Goal: Use online tool/utility: Utilize a website feature to perform a specific function

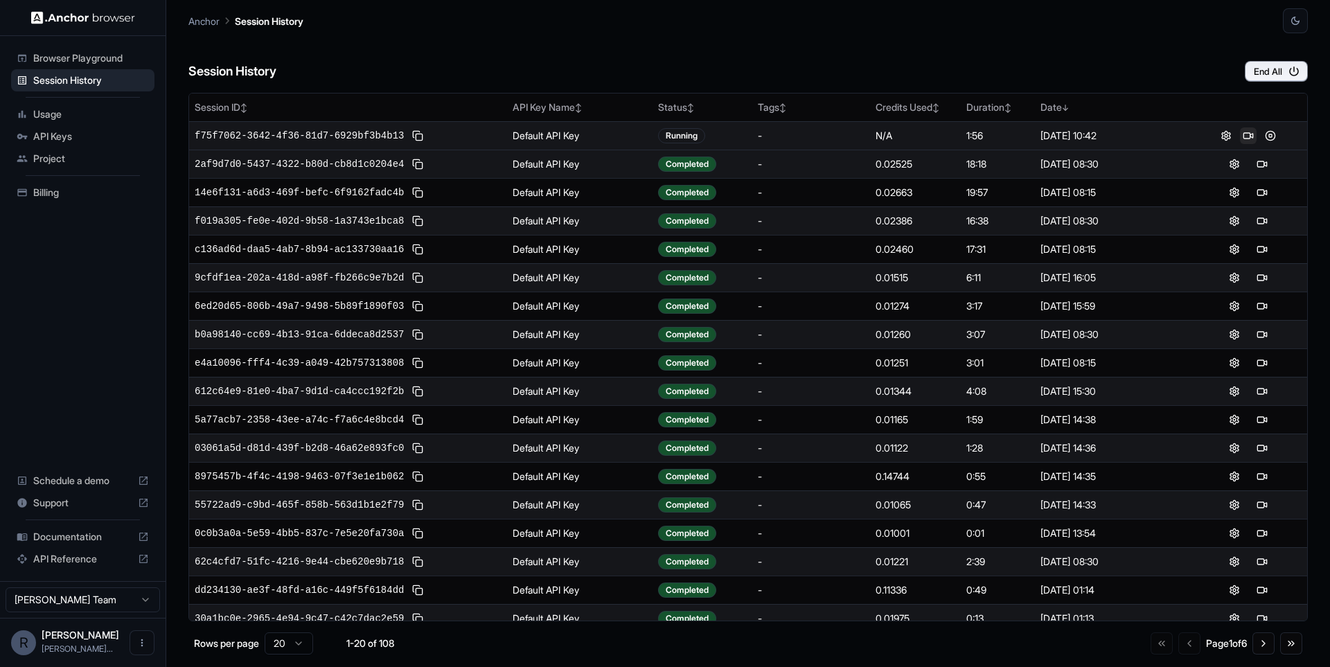
click at [1254, 139] on button at bounding box center [1248, 135] width 17 height 17
click at [1272, 137] on button at bounding box center [1270, 135] width 17 height 17
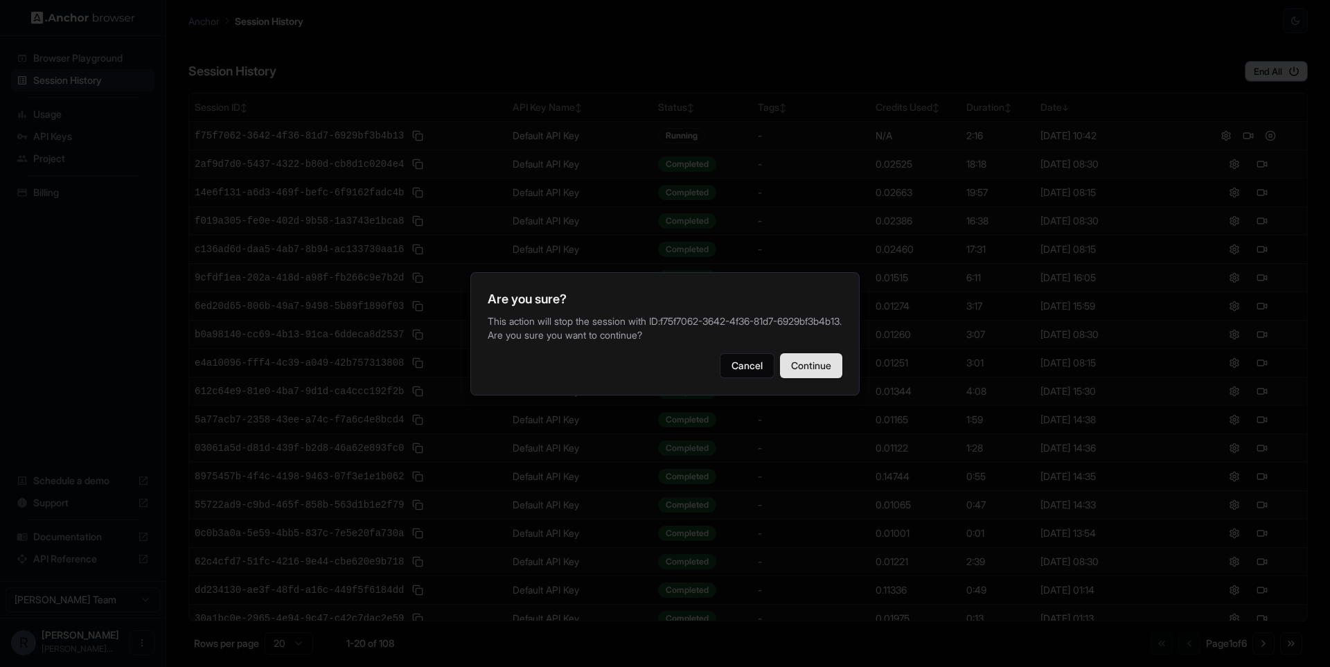
click at [794, 370] on button "Continue" at bounding box center [811, 365] width 62 height 25
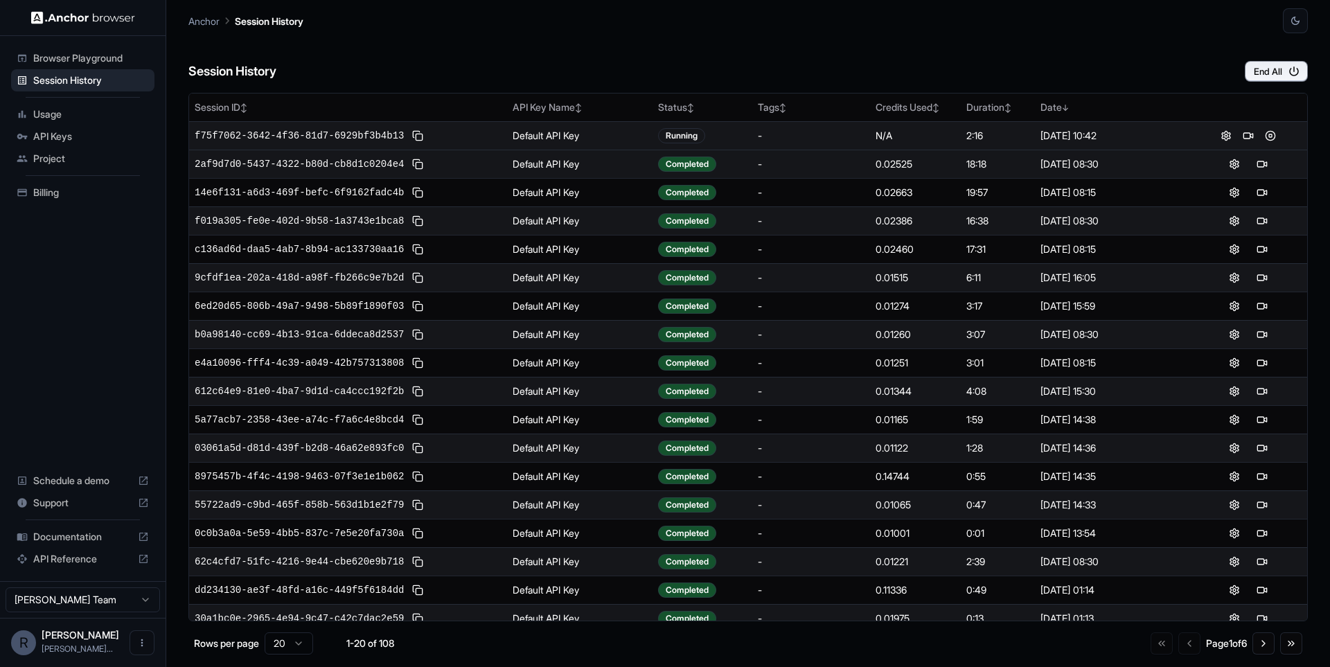
click at [90, 53] on span "Browser Playground" at bounding box center [91, 58] width 116 height 14
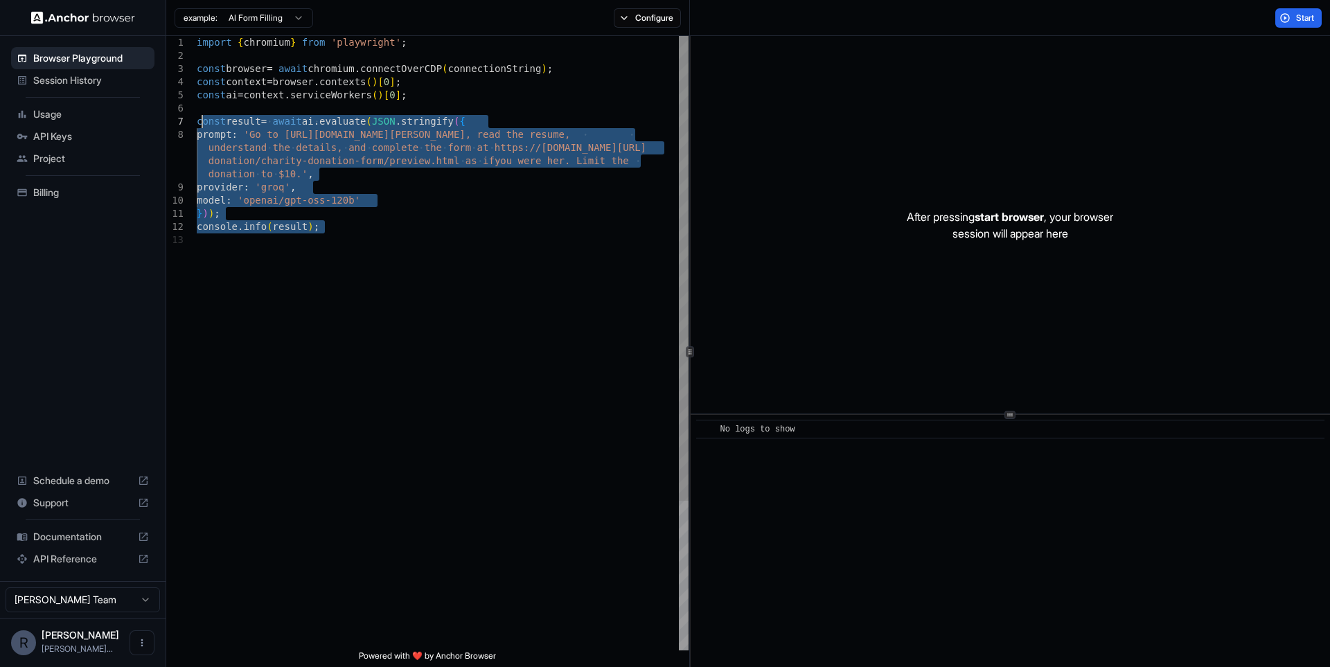
drag, startPoint x: 408, startPoint y: 233, endPoint x: 199, endPoint y: 122, distance: 236.4
click at [199, 122] on div "import { chromium } from 'playwright' ; const browser = await chromium . connec…" at bounding box center [443, 442] width 492 height 812
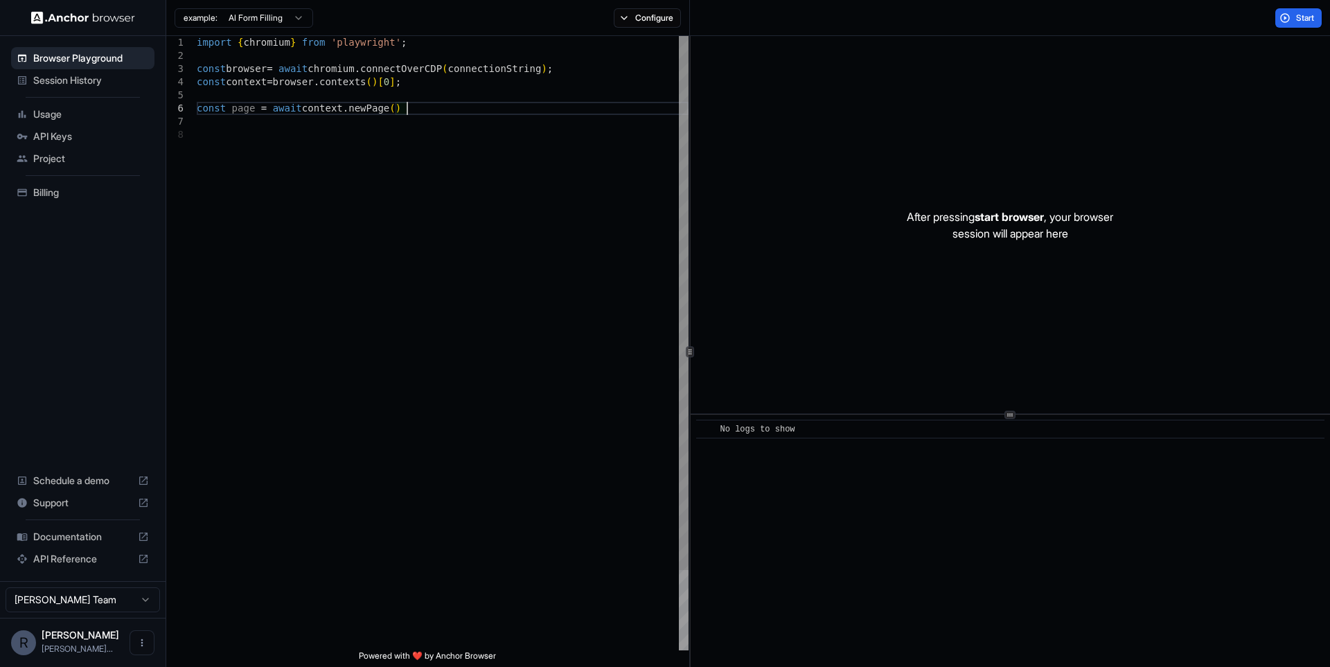
scroll to position [80, 0]
click at [462, 114] on div "import { chromium } from 'playwright' ; const browser = await chromium . connec…" at bounding box center [443, 396] width 492 height 720
click at [1289, 17] on button "Start" at bounding box center [1298, 17] width 46 height 19
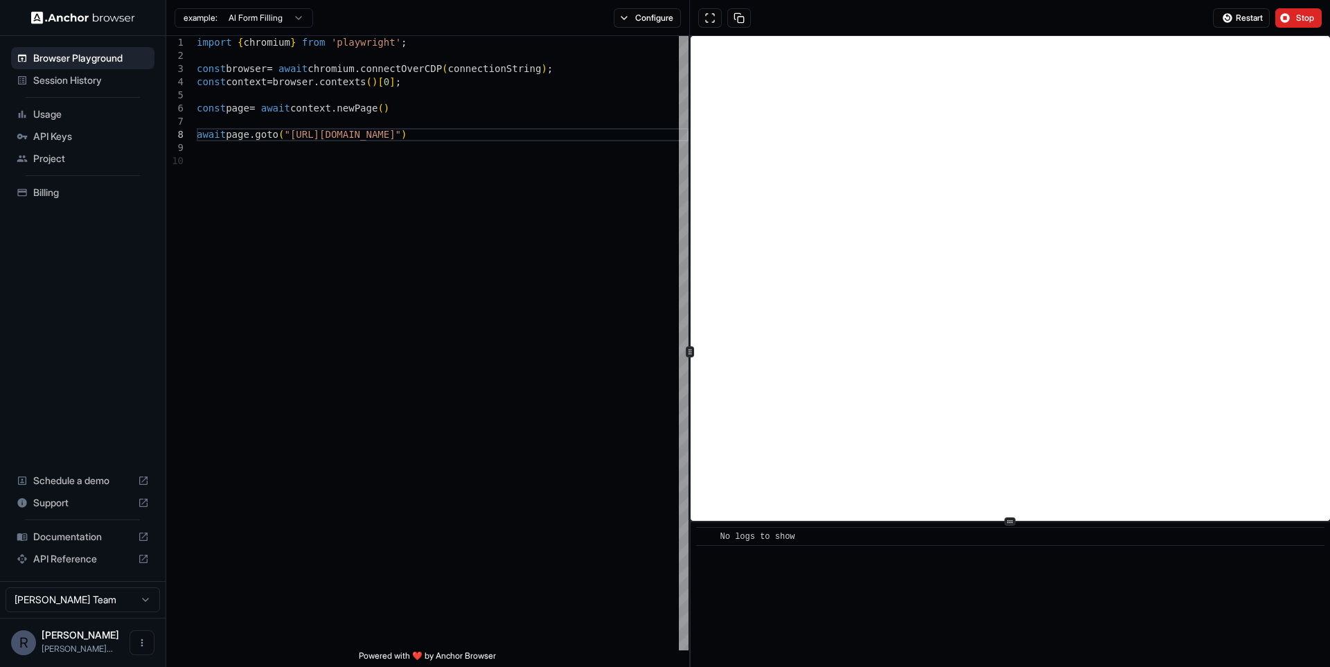
click at [1012, 525] on icon at bounding box center [1009, 521] width 7 height 7
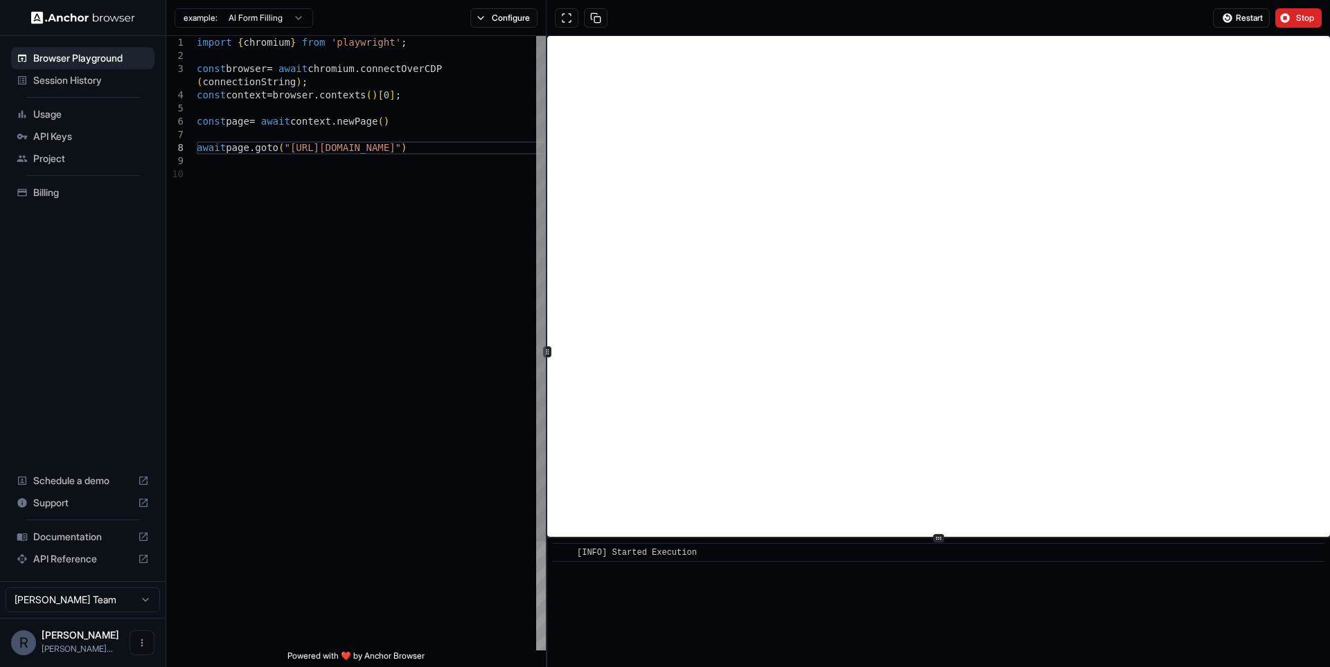
click at [548, 399] on div "**********" at bounding box center [747, 351] width 1163 height 631
click at [956, 616] on div "​ [INFO] Started Execution" at bounding box center [938, 351] width 783 height 631
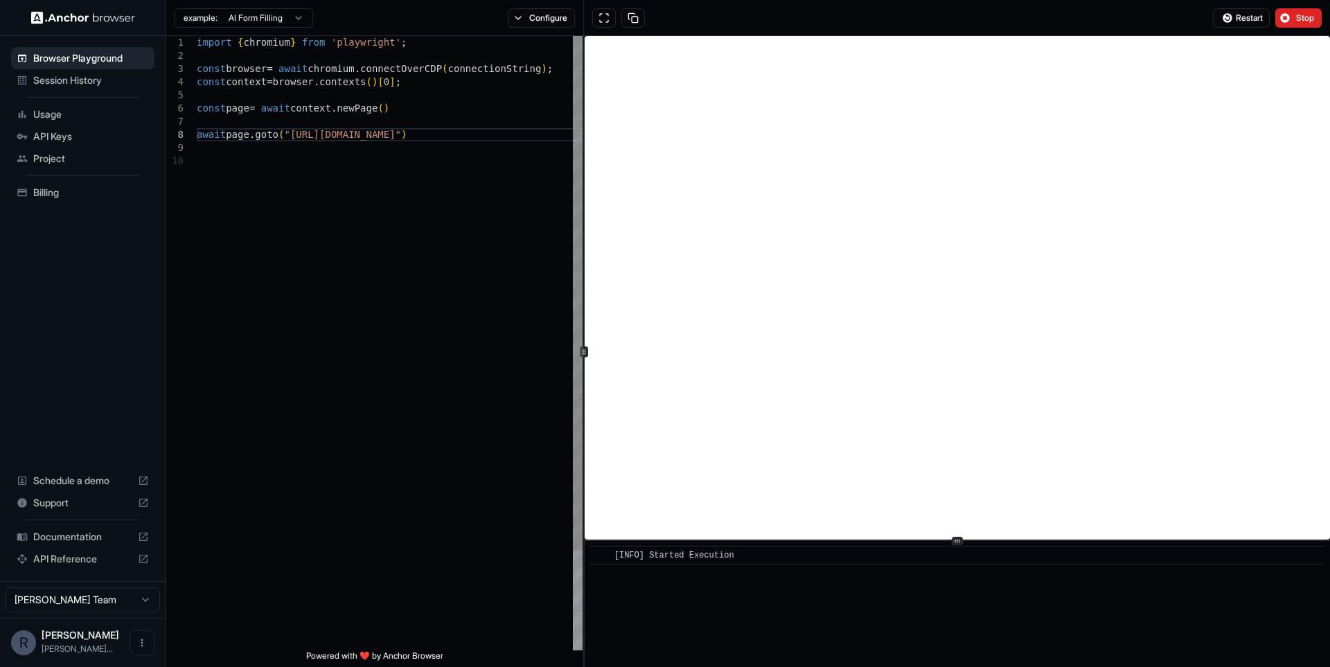
click at [587, 352] on icon at bounding box center [583, 351] width 7 height 7
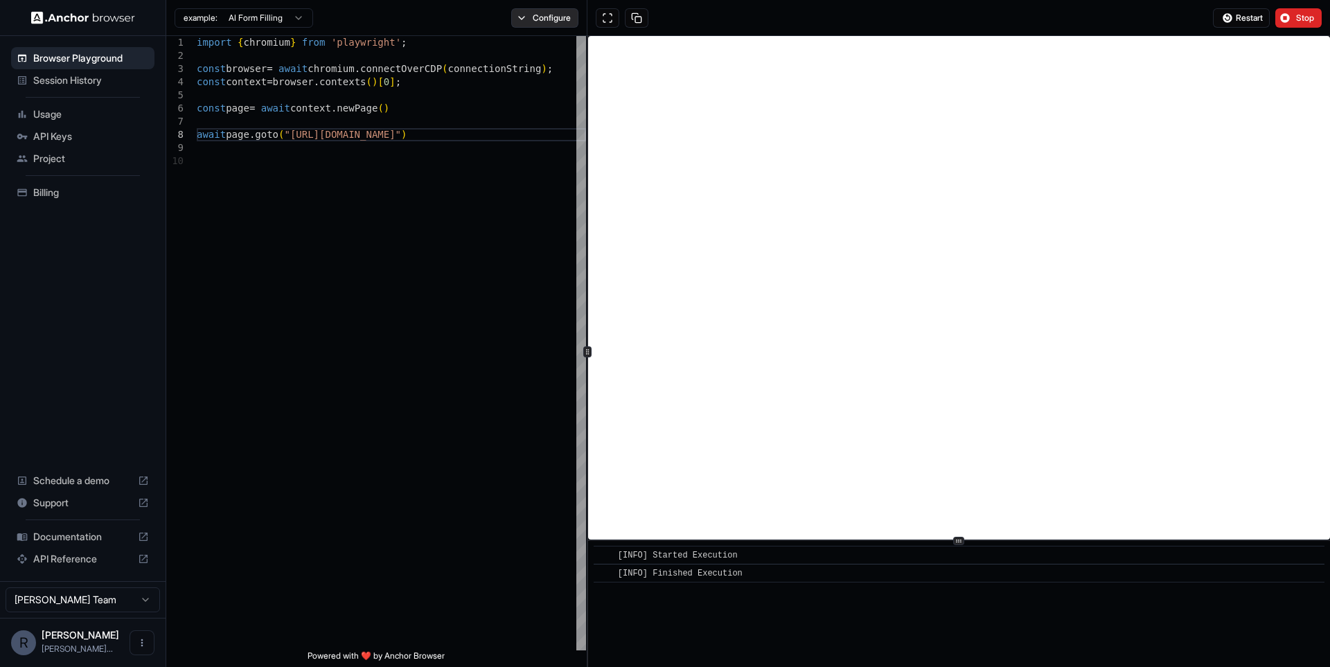
click at [551, 18] on button "Configure" at bounding box center [544, 17] width 67 height 19
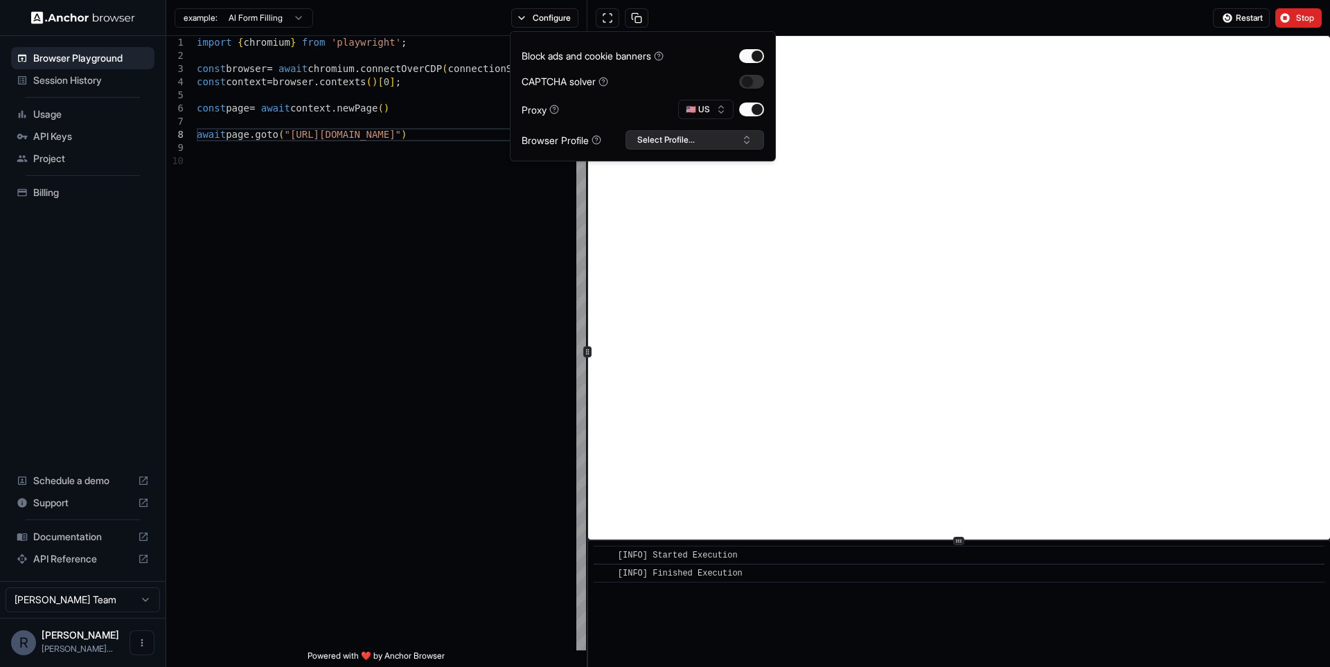
click at [679, 144] on button "Select Profile..." at bounding box center [694, 139] width 139 height 19
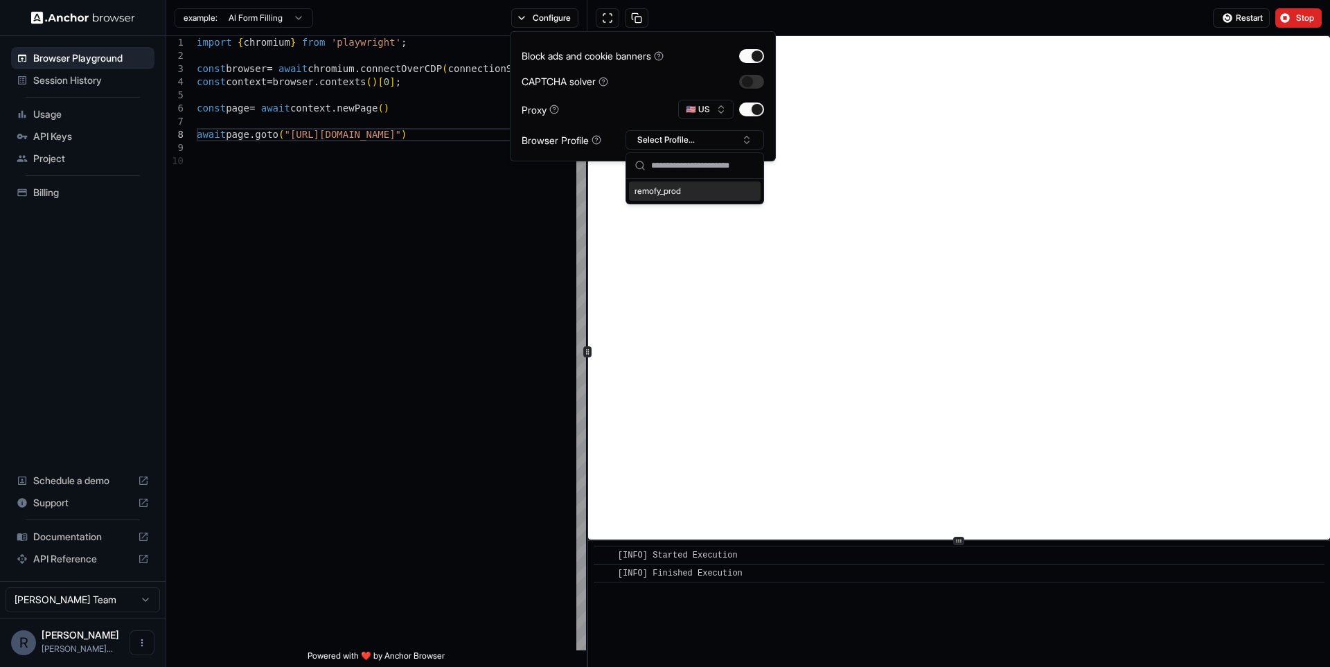
click at [688, 188] on div "remofy_prod" at bounding box center [695, 190] width 132 height 19
click at [755, 88] on button "button" at bounding box center [751, 82] width 25 height 14
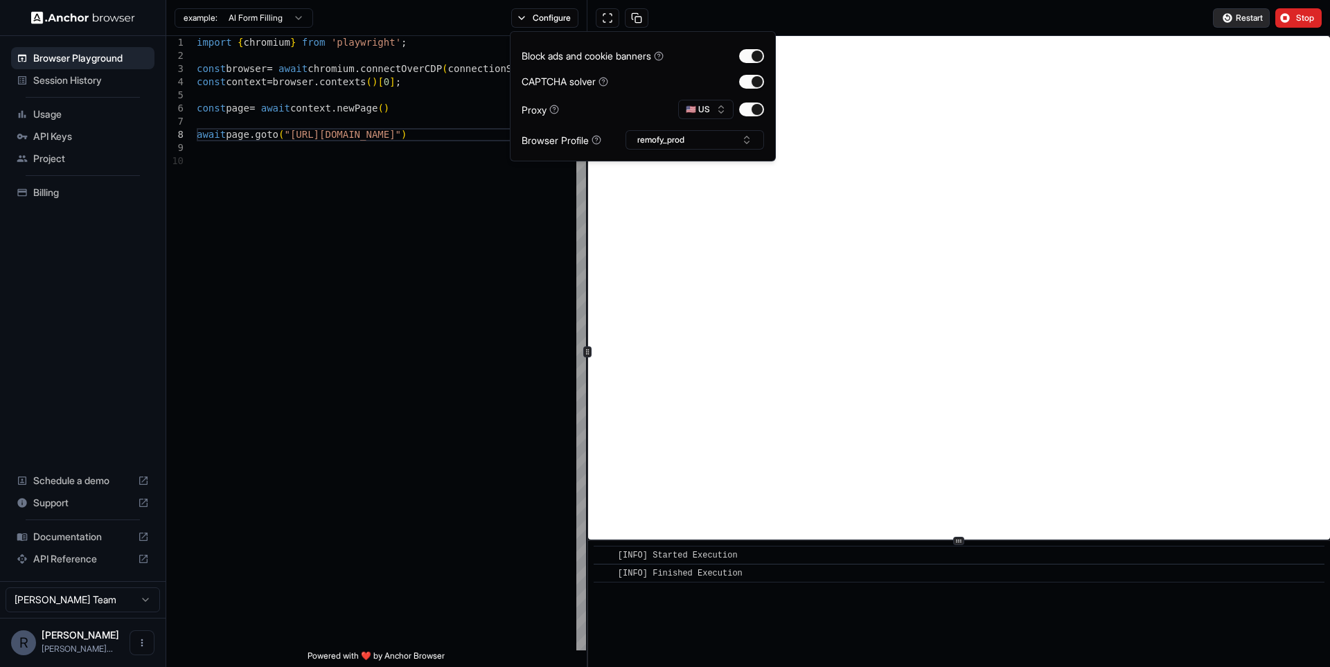
click at [1222, 19] on button "Restart" at bounding box center [1241, 17] width 57 height 19
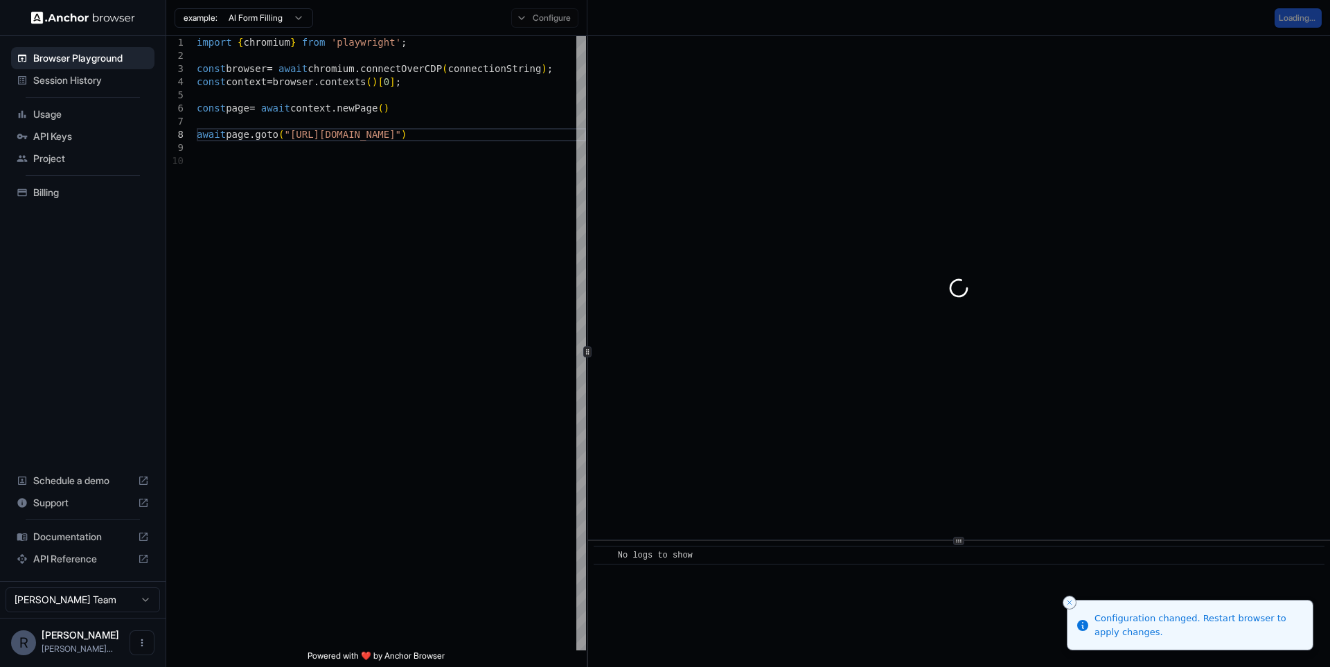
click at [548, 13] on div "Configure" at bounding box center [545, 17] width 84 height 19
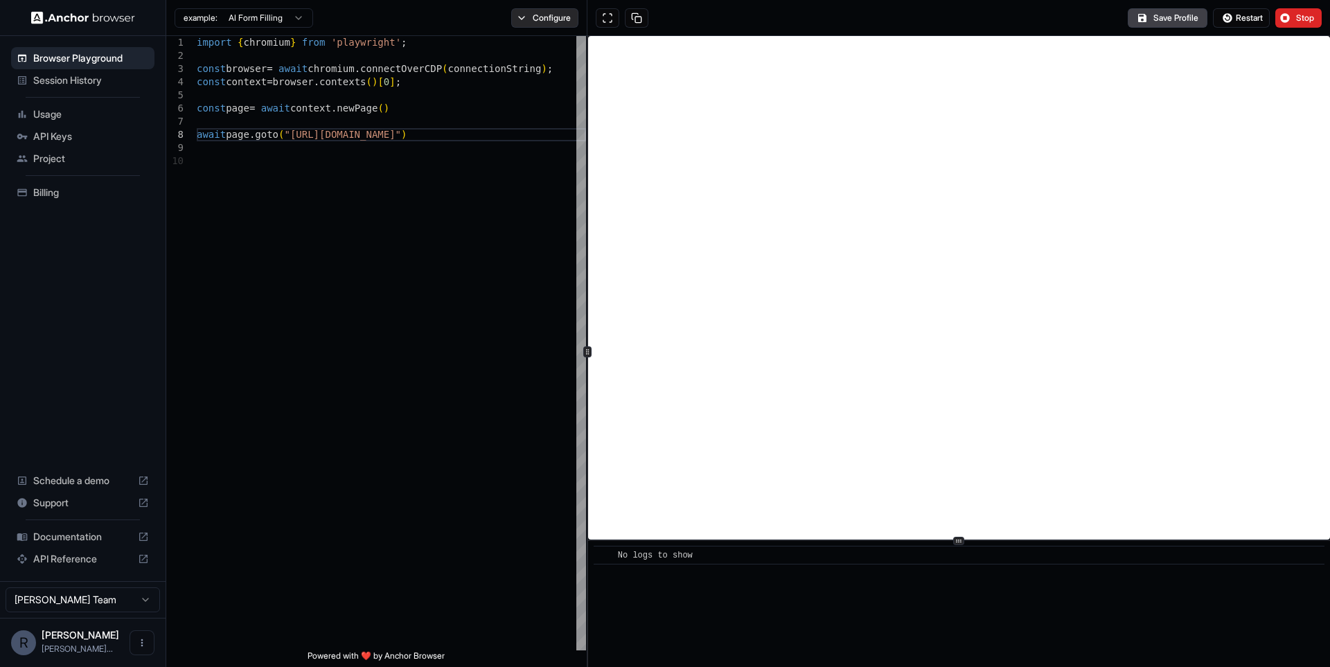
click at [560, 21] on button "Configure" at bounding box center [544, 17] width 67 height 19
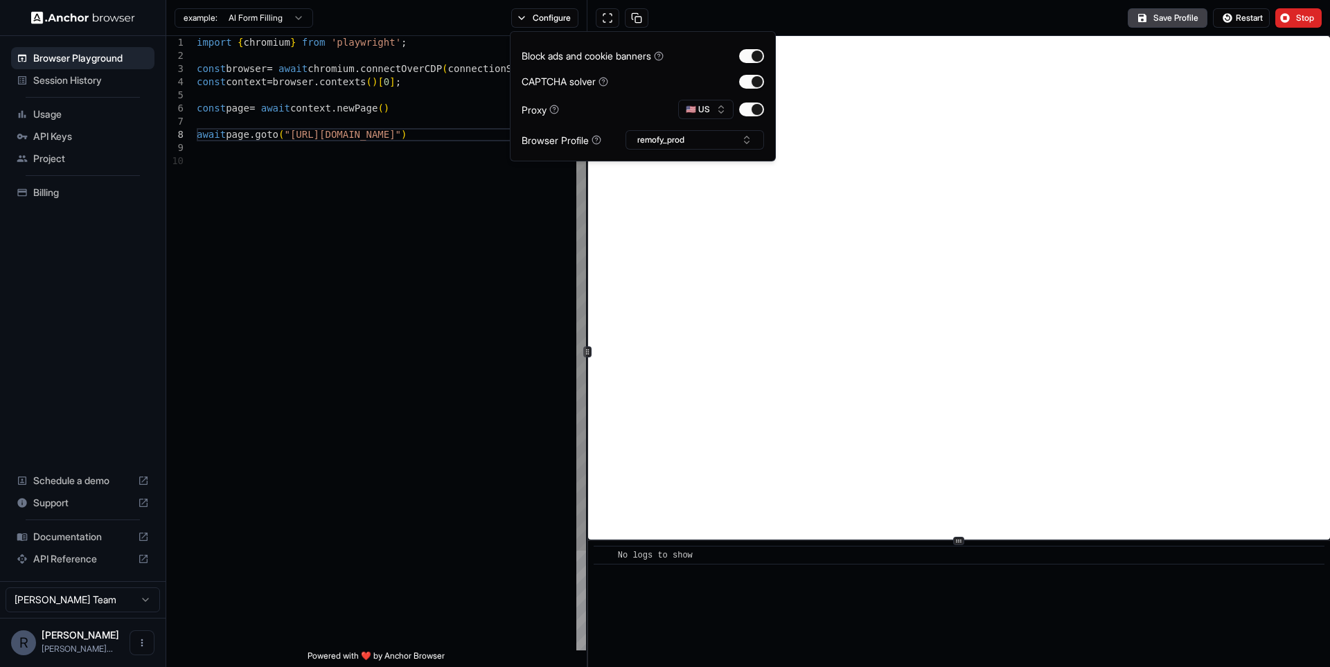
click at [394, 222] on div "import { chromium } from 'playwright' ; const browser = await chromium . connec…" at bounding box center [391, 402] width 389 height 733
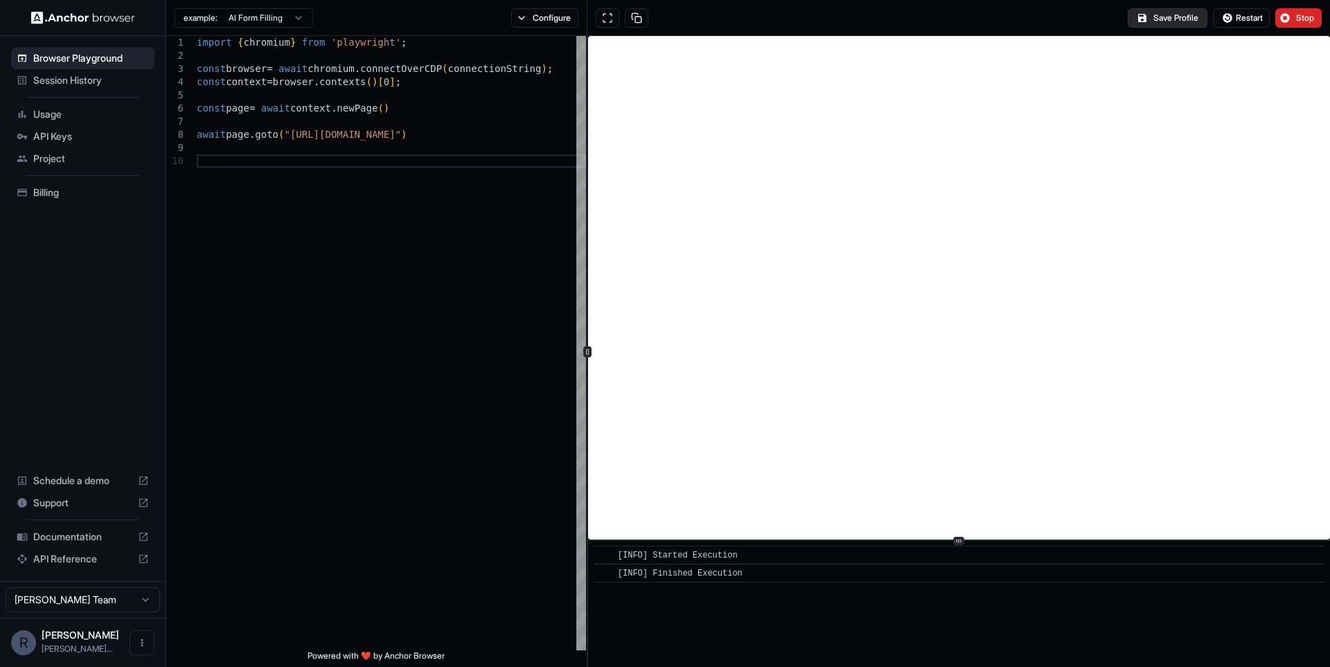
click at [1171, 18] on button "Save Profile" at bounding box center [1167, 17] width 80 height 19
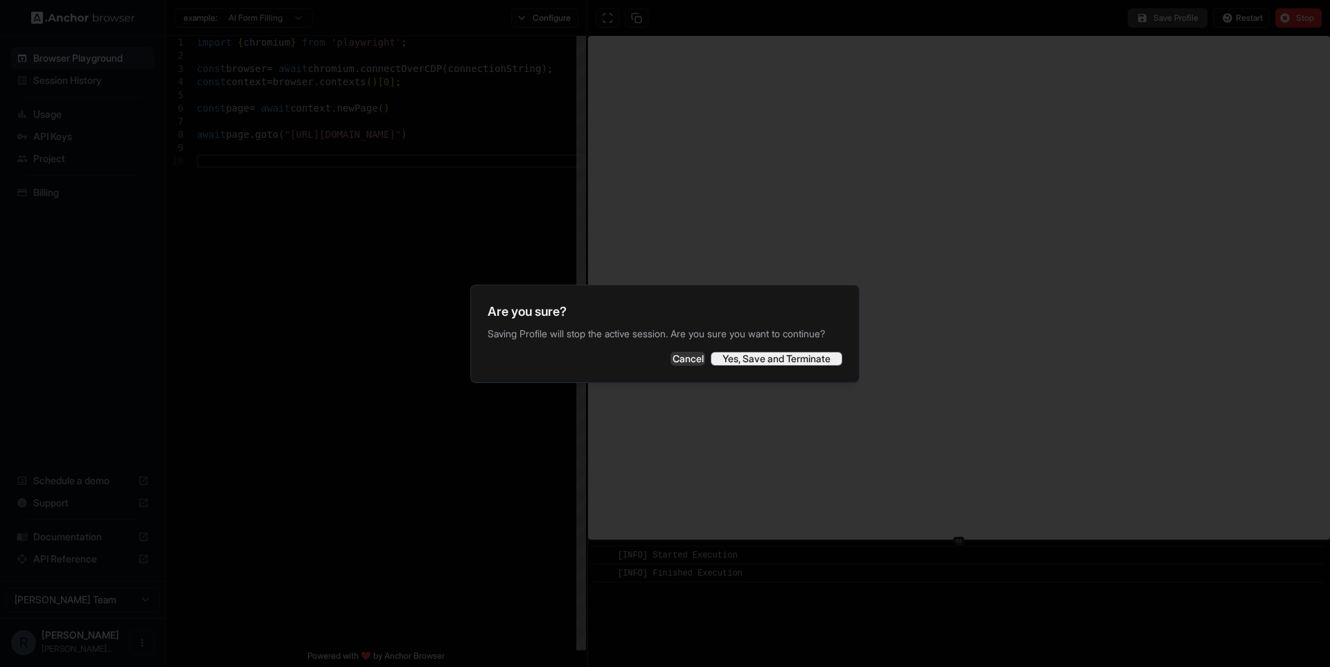
click at [787, 366] on button "Yes, Save and Terminate" at bounding box center [777, 359] width 132 height 14
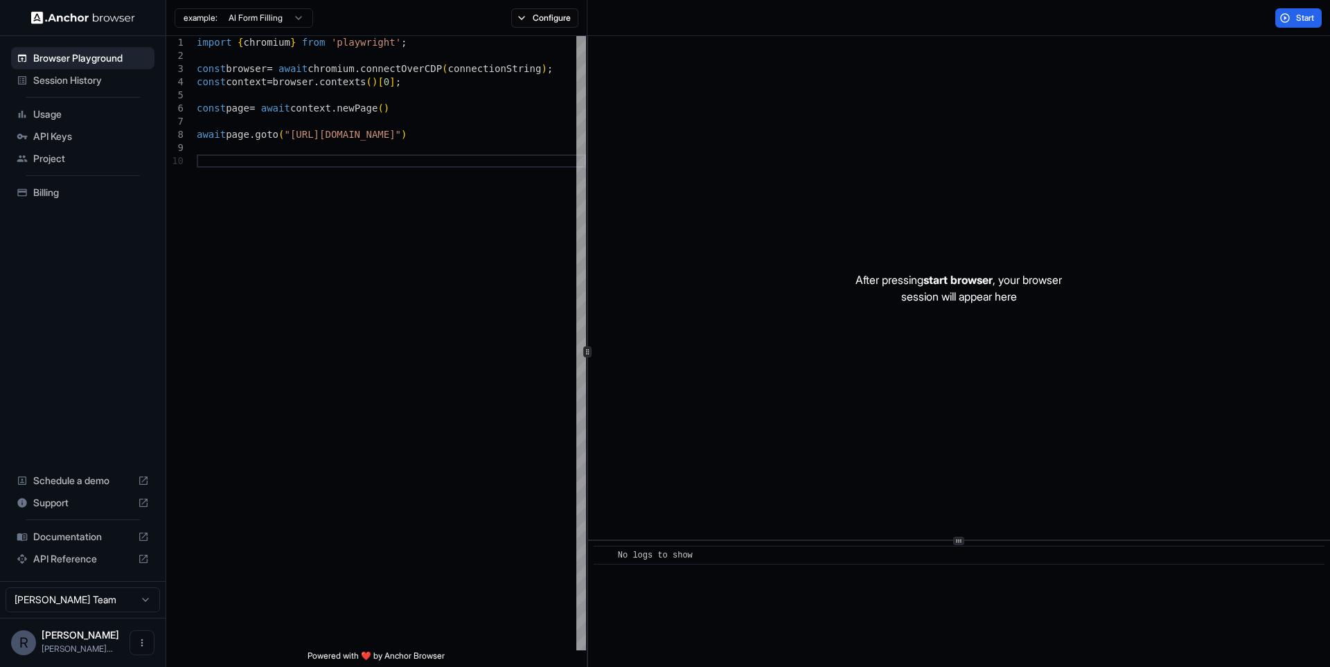
click at [75, 116] on span "Usage" at bounding box center [91, 114] width 116 height 14
click at [118, 82] on span "Session History" at bounding box center [91, 80] width 116 height 14
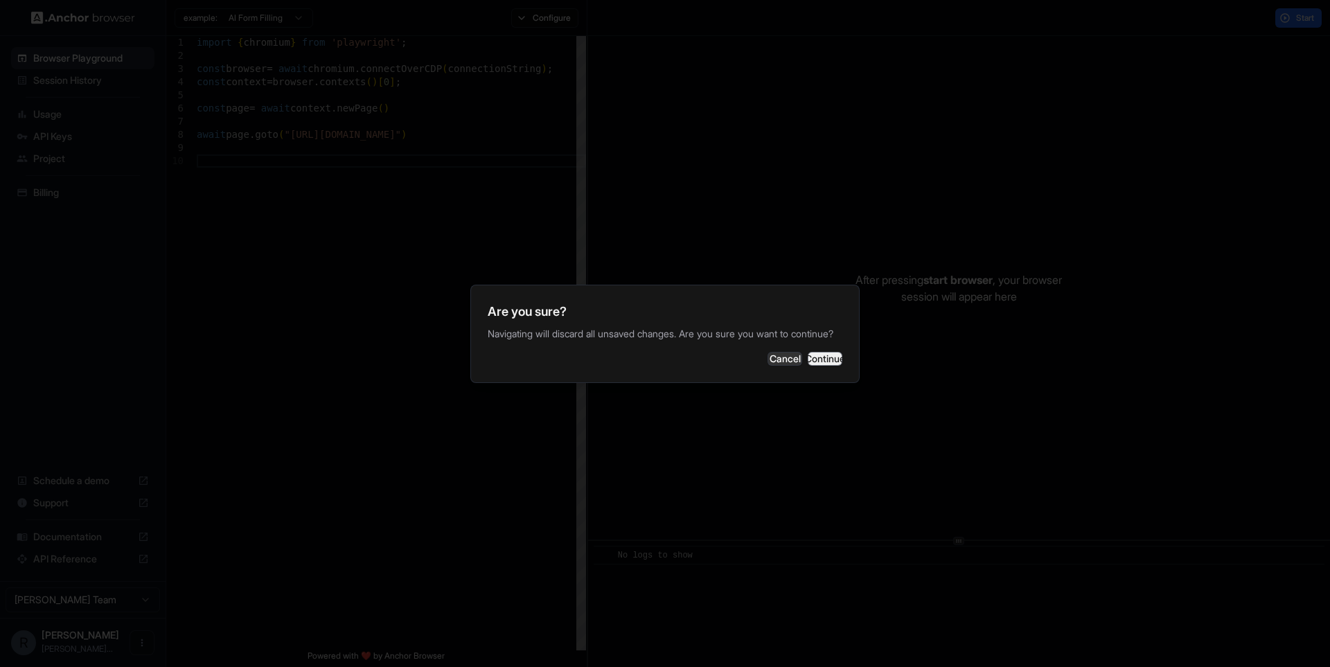
click at [828, 359] on button "Continue" at bounding box center [825, 359] width 35 height 14
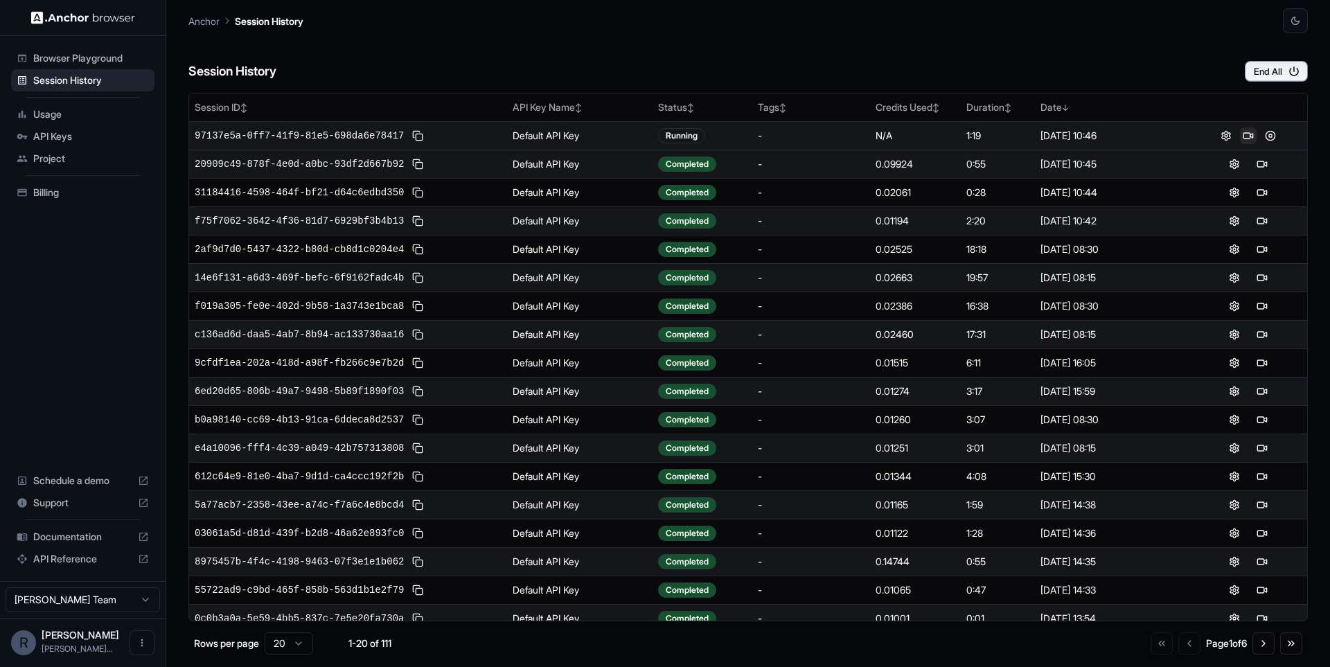
click at [1242, 137] on button at bounding box center [1248, 135] width 17 height 17
click at [1266, 139] on button at bounding box center [1270, 135] width 17 height 17
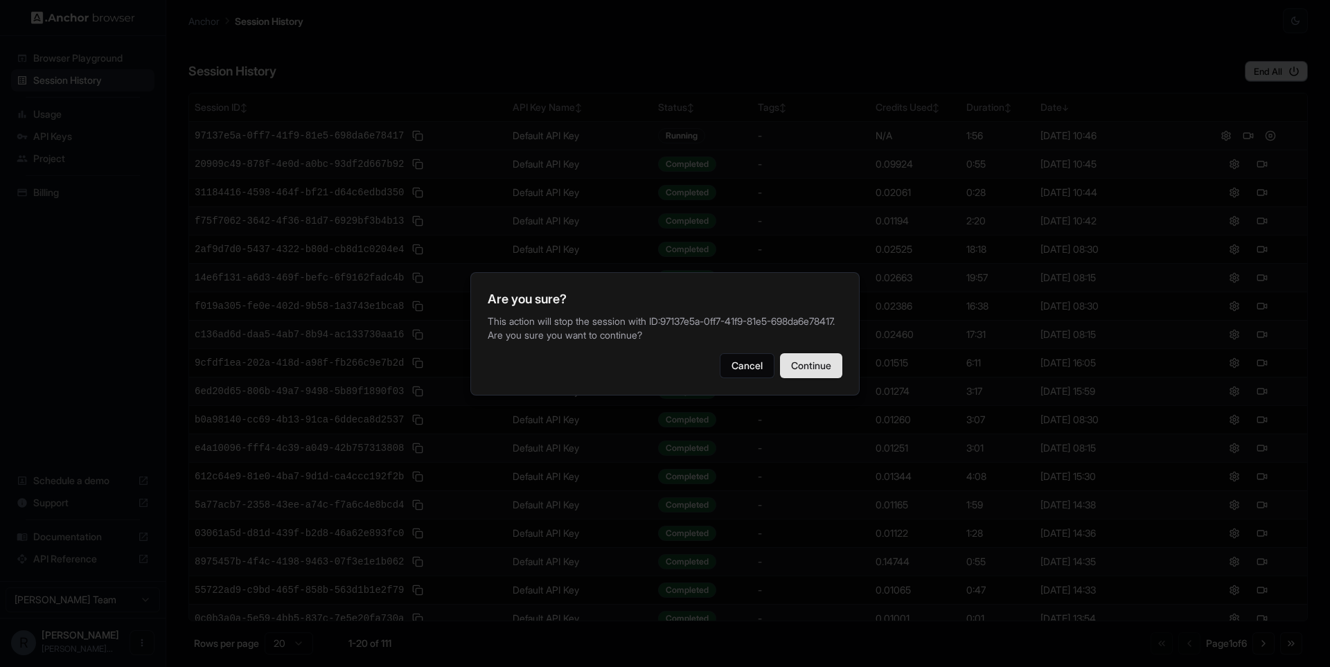
click at [817, 378] on button "Continue" at bounding box center [811, 365] width 62 height 25
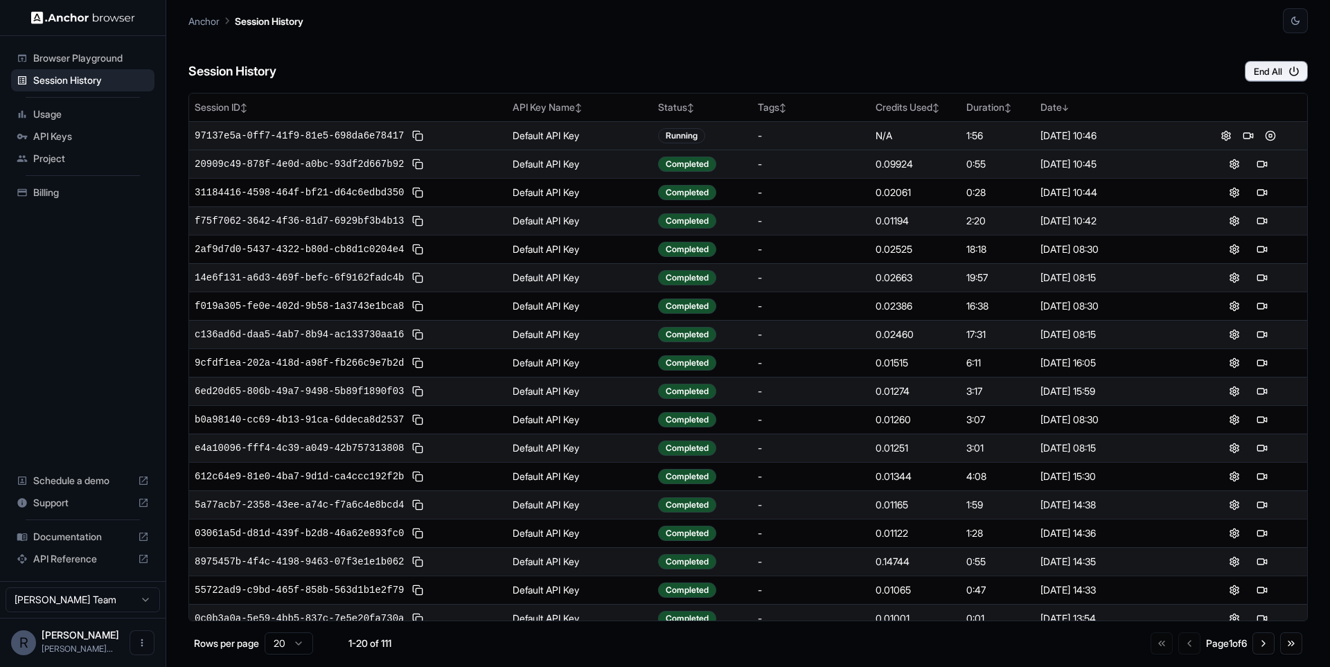
click at [898, 53] on div "Session History End All" at bounding box center [747, 57] width 1119 height 48
click at [1241, 137] on button at bounding box center [1248, 135] width 17 height 17
click at [1272, 134] on button at bounding box center [1270, 135] width 17 height 17
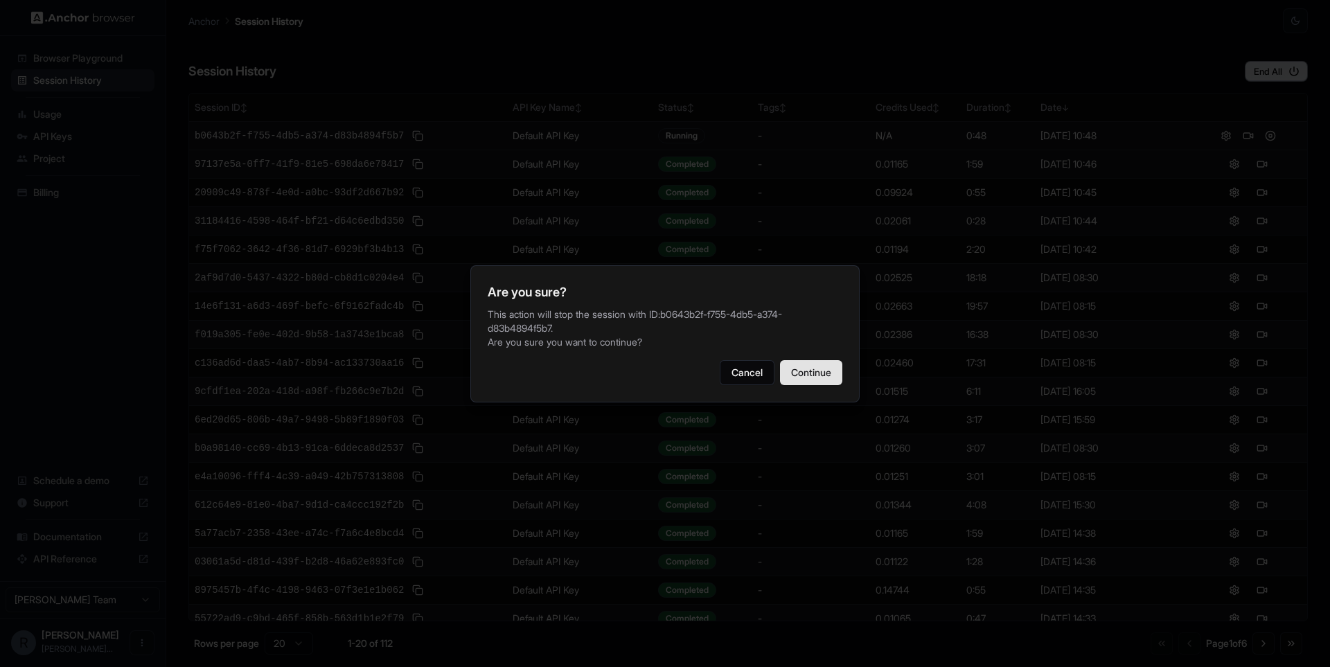
click at [806, 369] on button "Continue" at bounding box center [811, 372] width 62 height 25
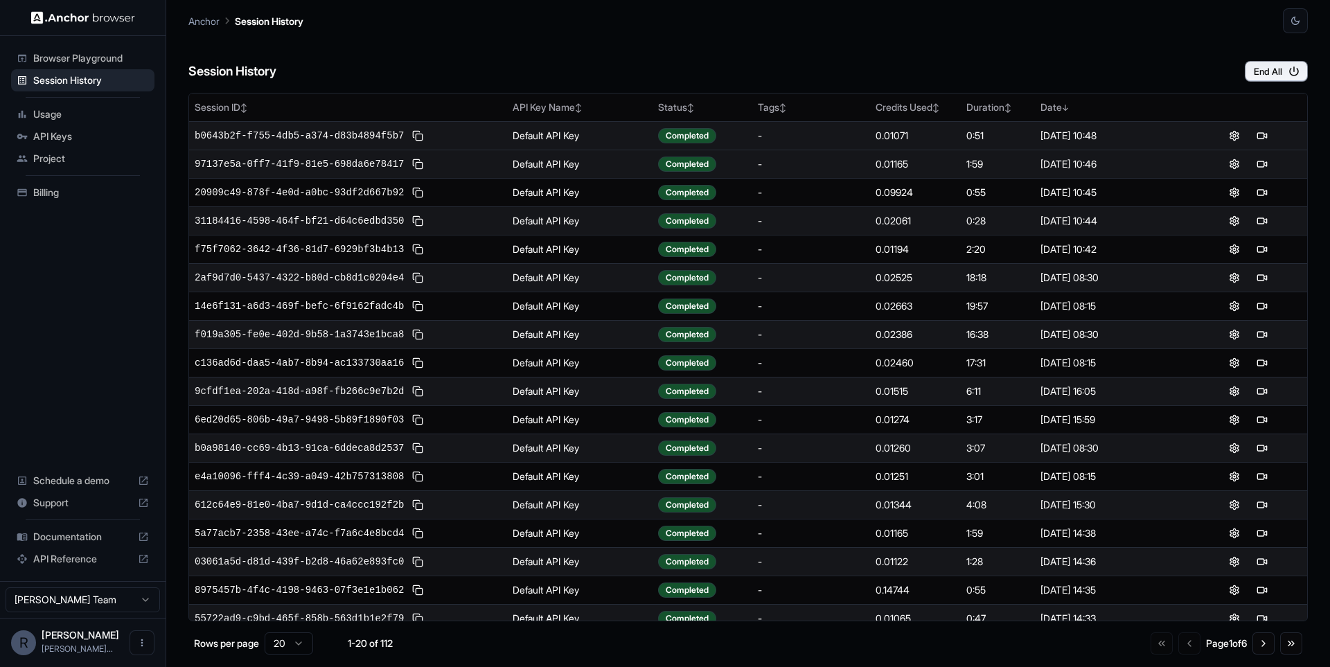
click at [602, 25] on div "Anchor Session History" at bounding box center [747, 16] width 1119 height 33
click at [82, 118] on span "Usage" at bounding box center [91, 114] width 116 height 14
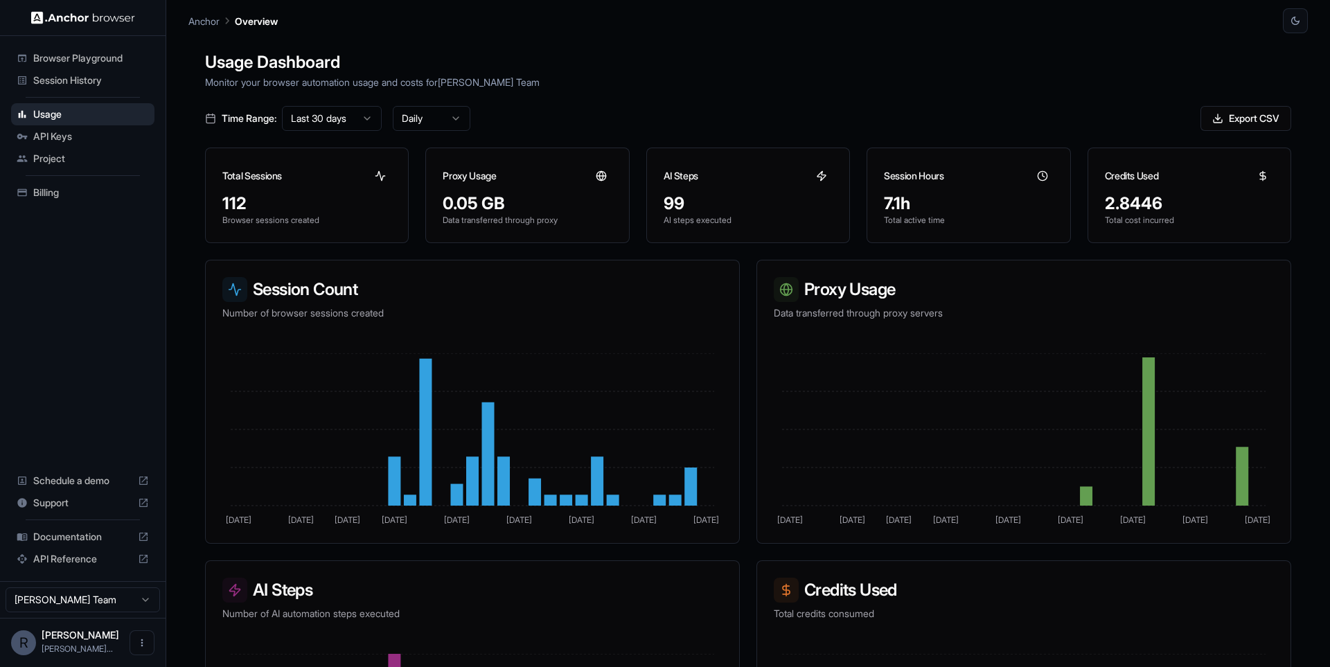
click at [78, 84] on span "Session History" at bounding box center [91, 80] width 116 height 14
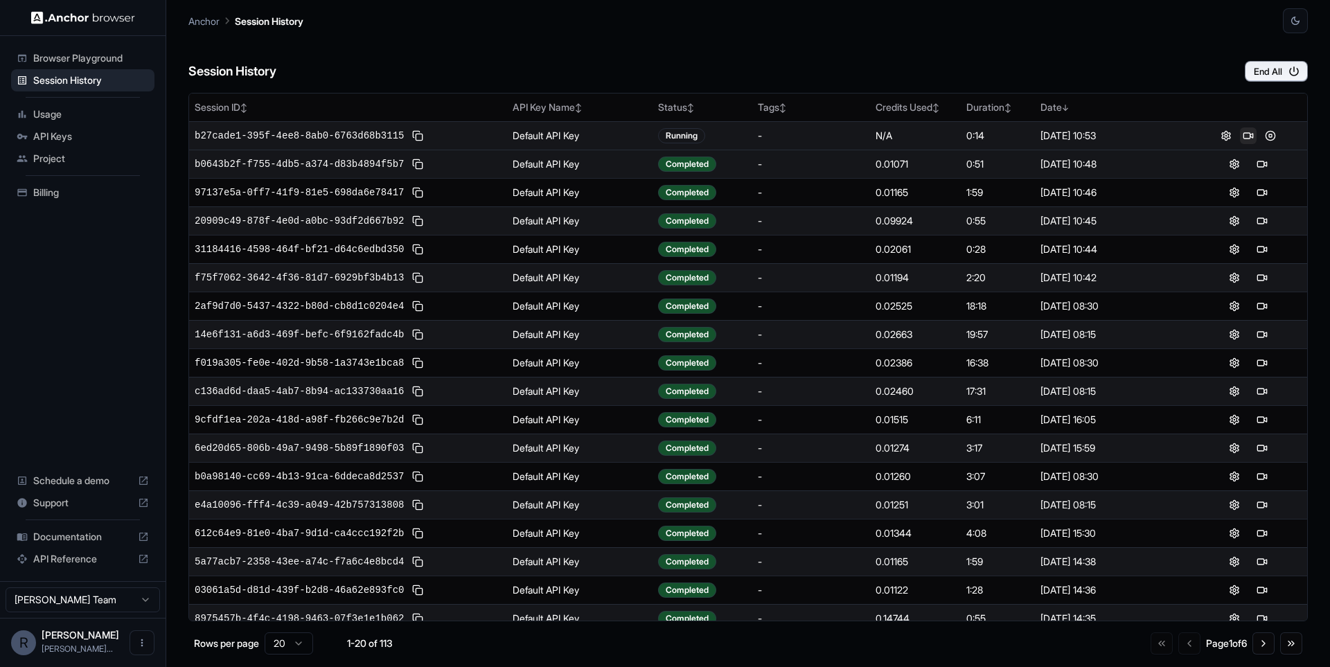
click at [1242, 139] on button at bounding box center [1248, 135] width 17 height 17
